Goal: Check status: Check status

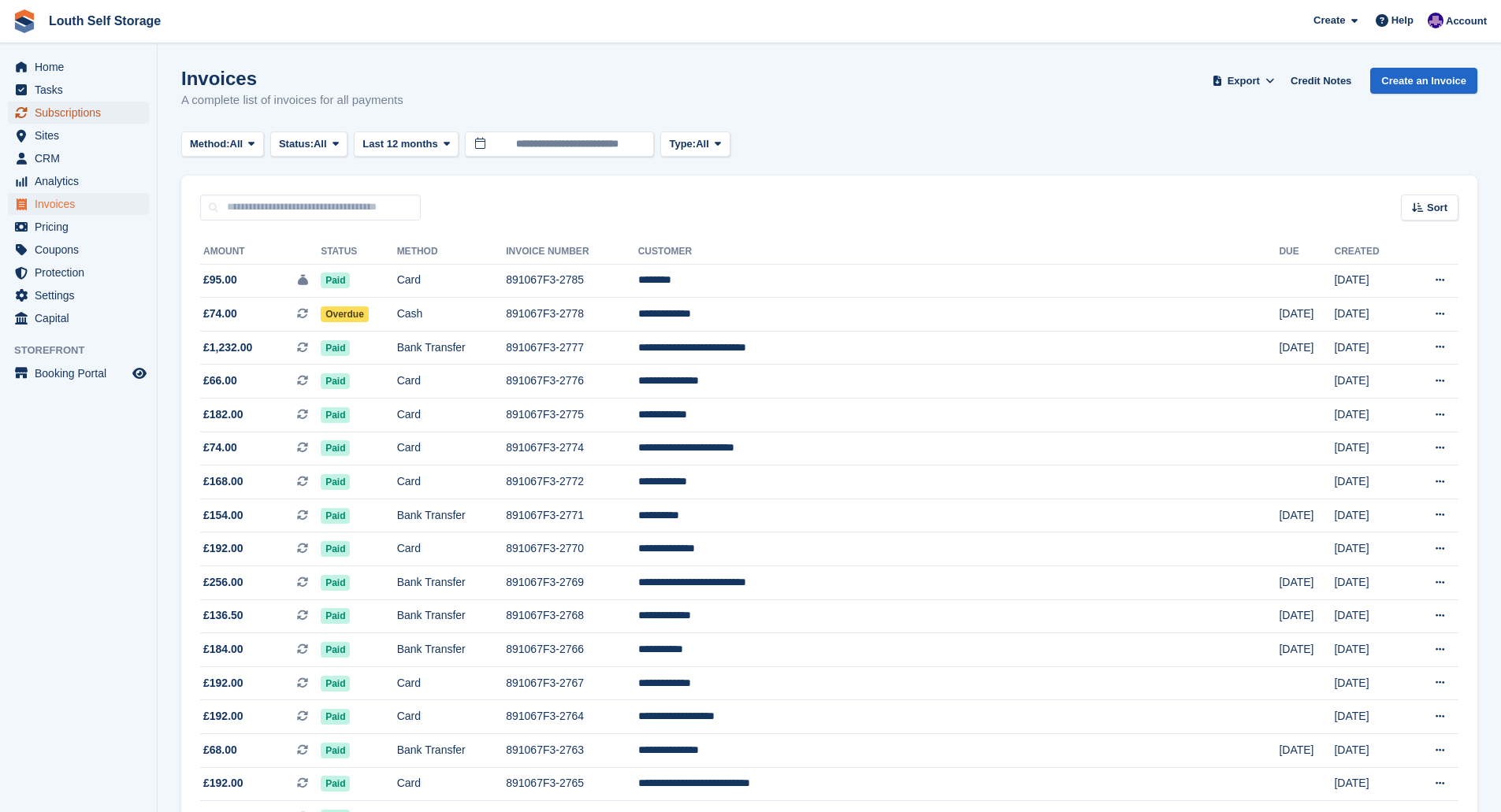
click at [87, 112] on span "Subscriptions" at bounding box center [81, 112] width 95 height 22
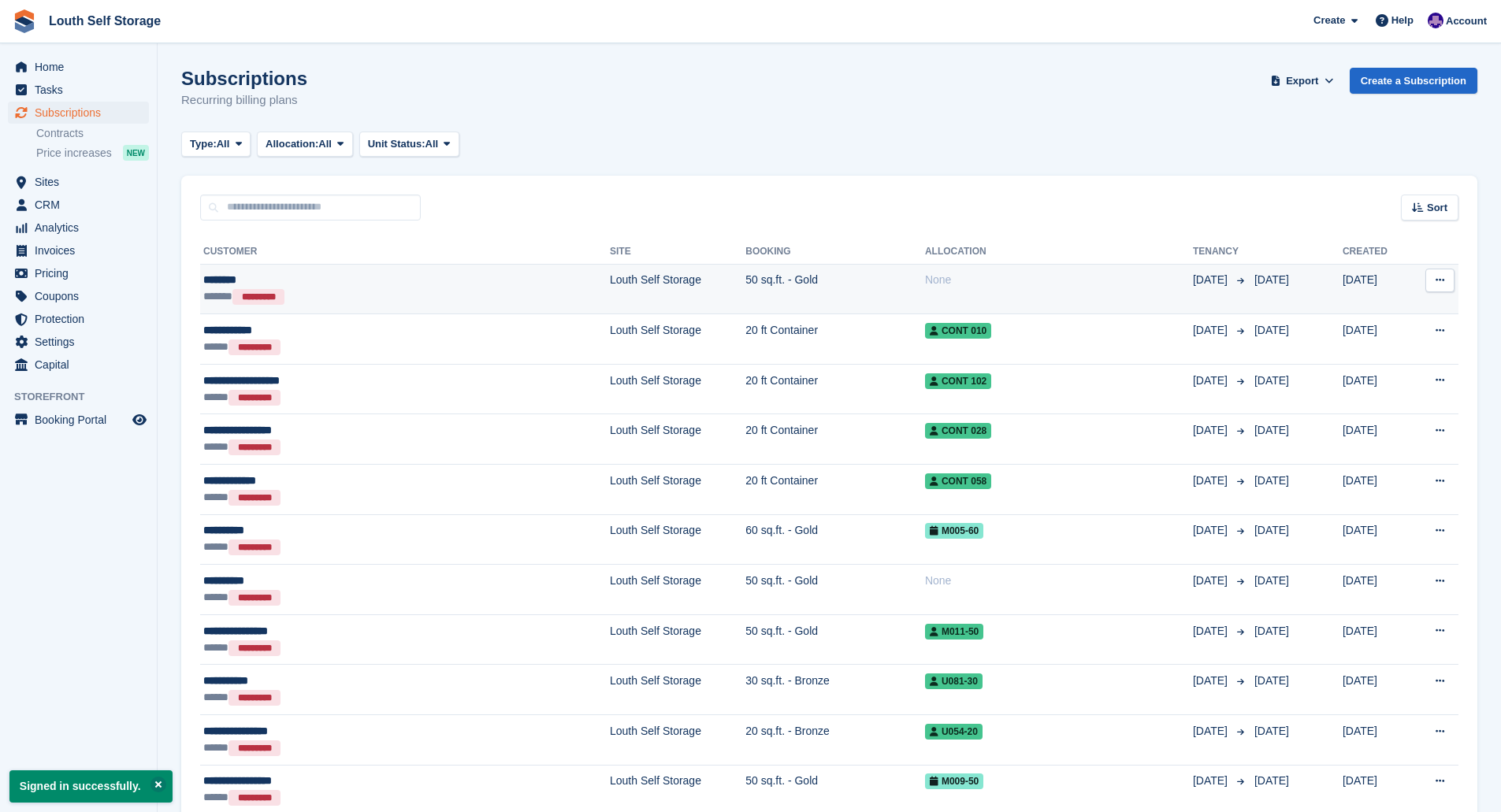
click at [610, 289] on td "Louth Self Storage" at bounding box center [678, 289] width 136 height 50
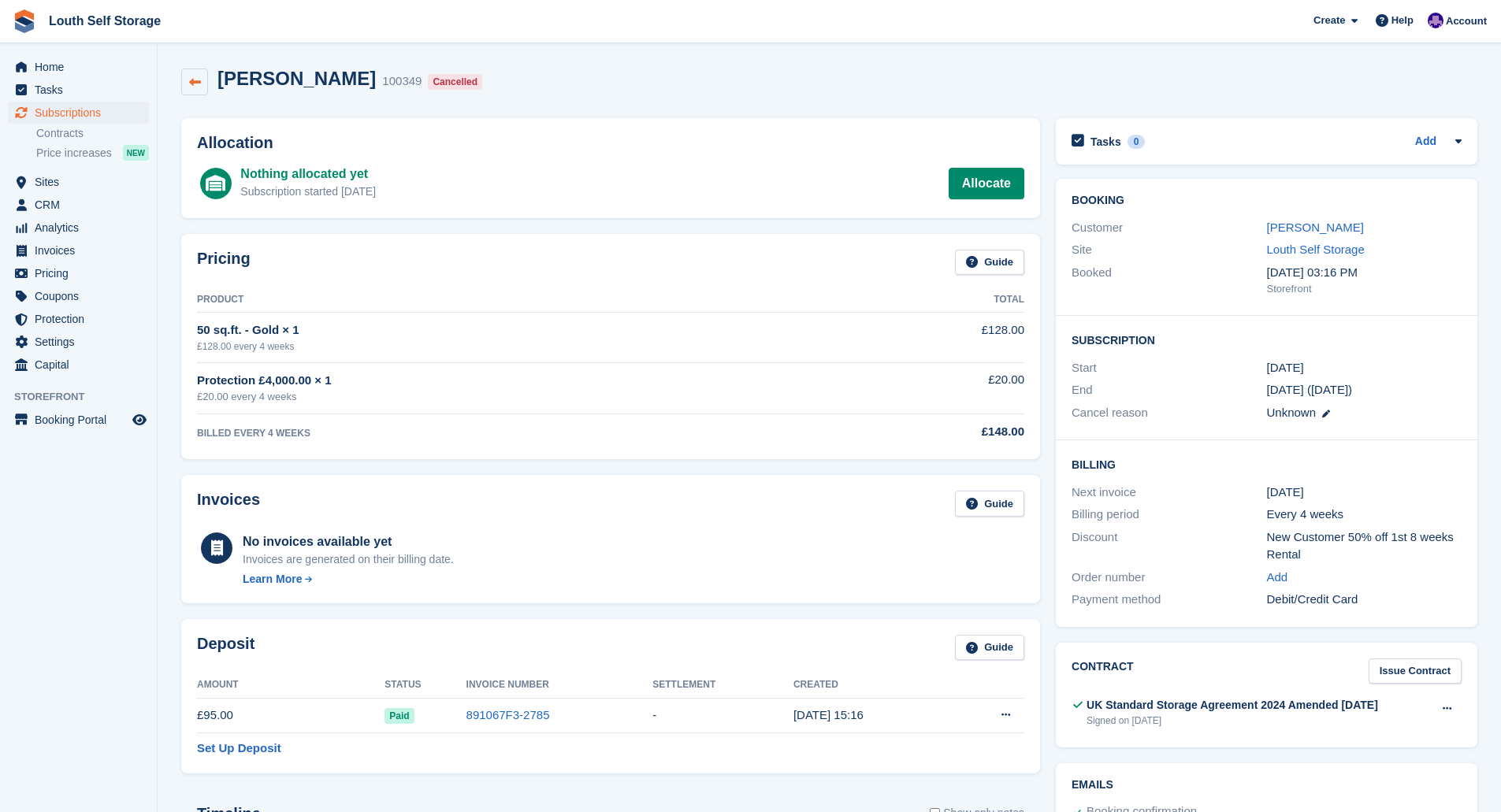
click at [196, 85] on icon at bounding box center [195, 82] width 12 height 12
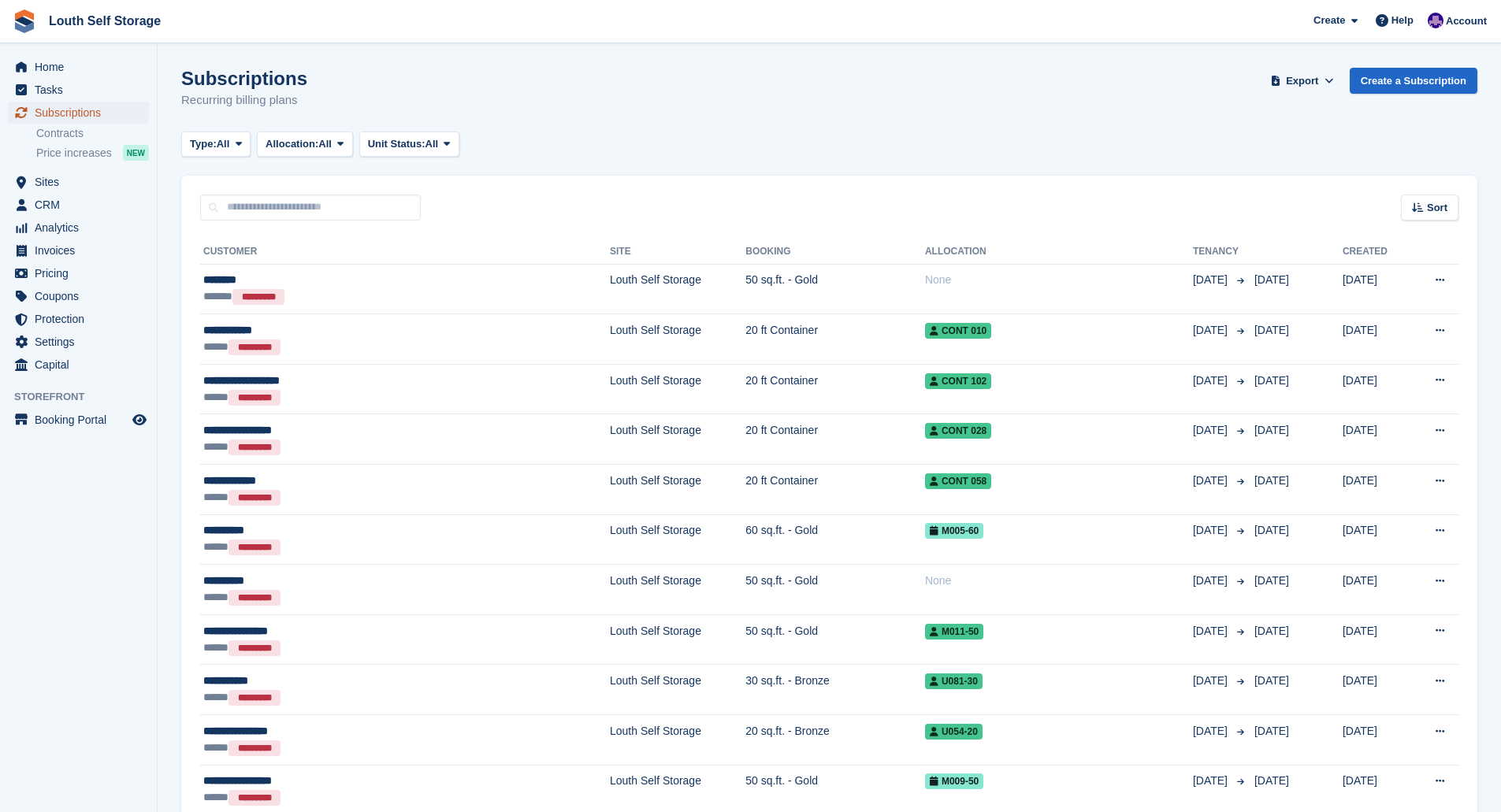
click at [94, 114] on span "Subscriptions" at bounding box center [81, 112] width 95 height 22
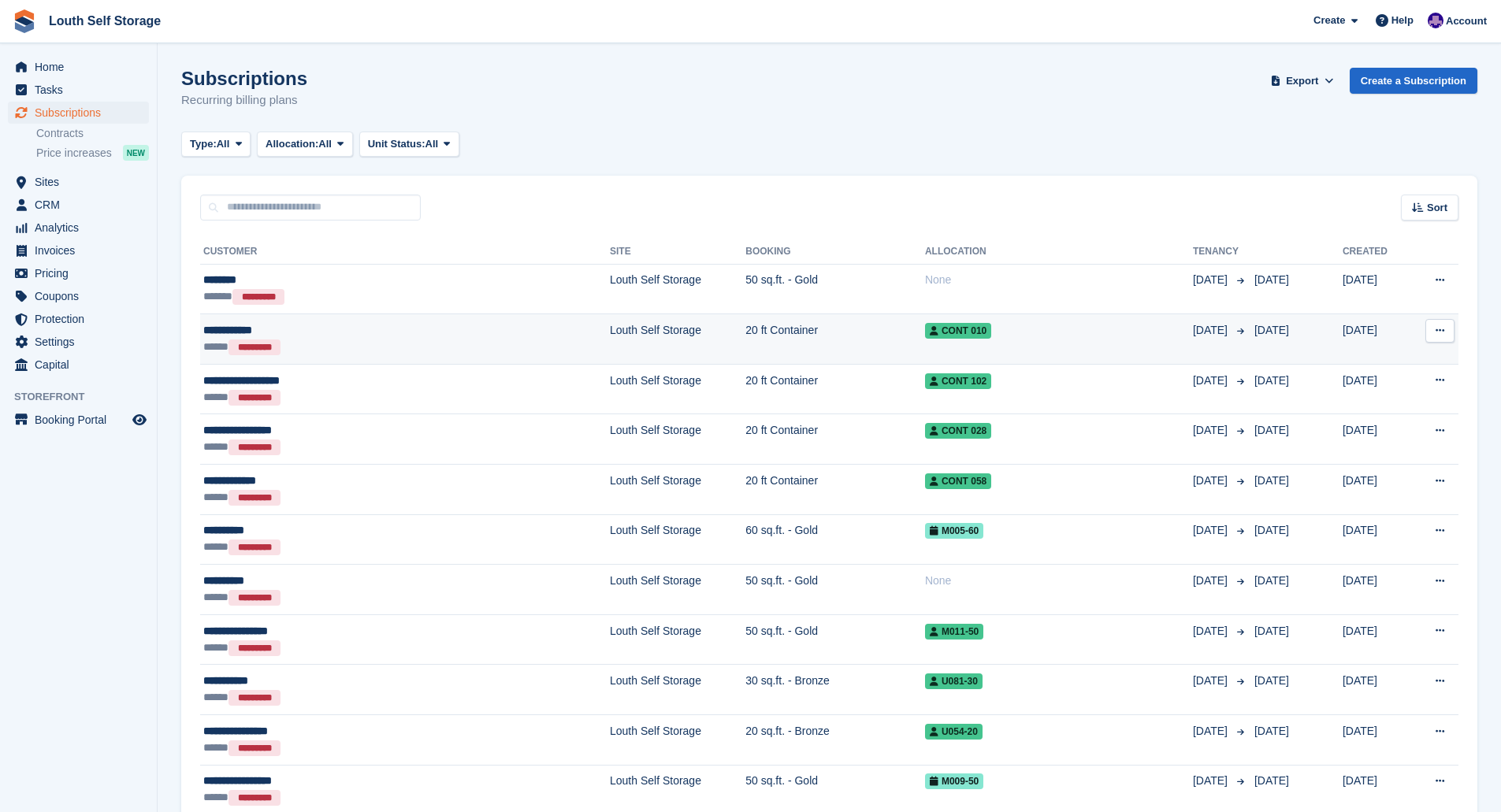
click at [300, 347] on div "***** *********" at bounding box center [340, 347] width 273 height 17
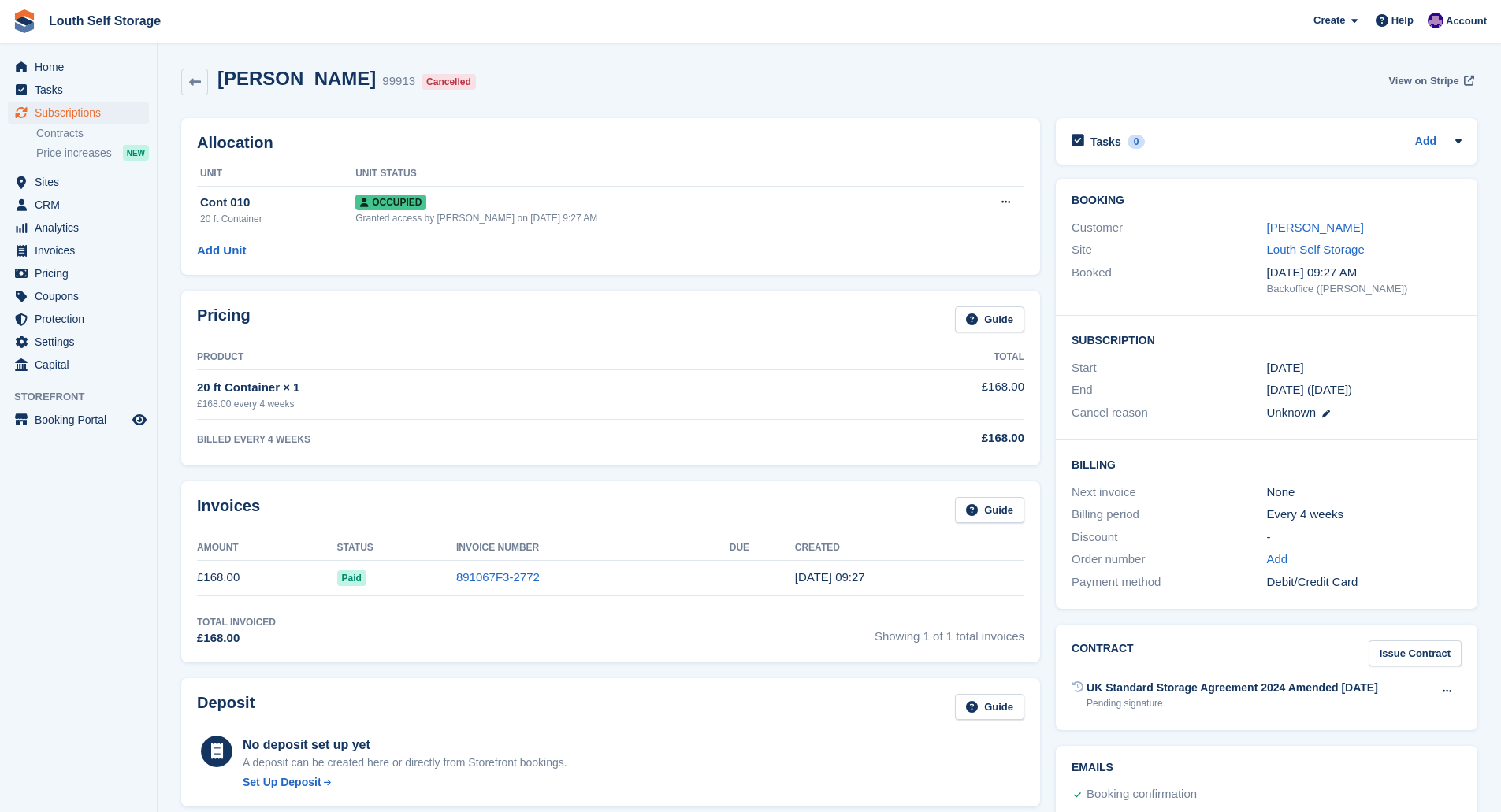
click at [1406, 83] on span "View on Stripe" at bounding box center [1424, 81] width 70 height 16
